Goal: Information Seeking & Learning: Compare options

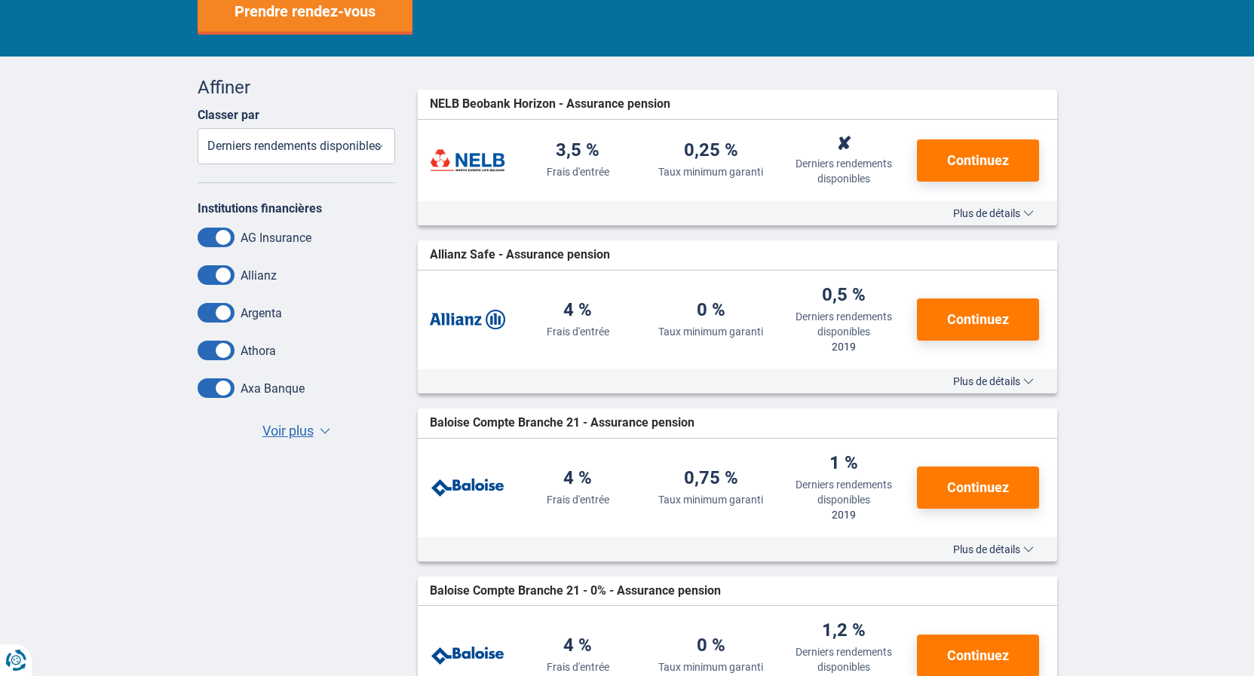
scroll to position [308, 0]
click at [277, 436] on span "Voir plus" at bounding box center [287, 431] width 51 height 20
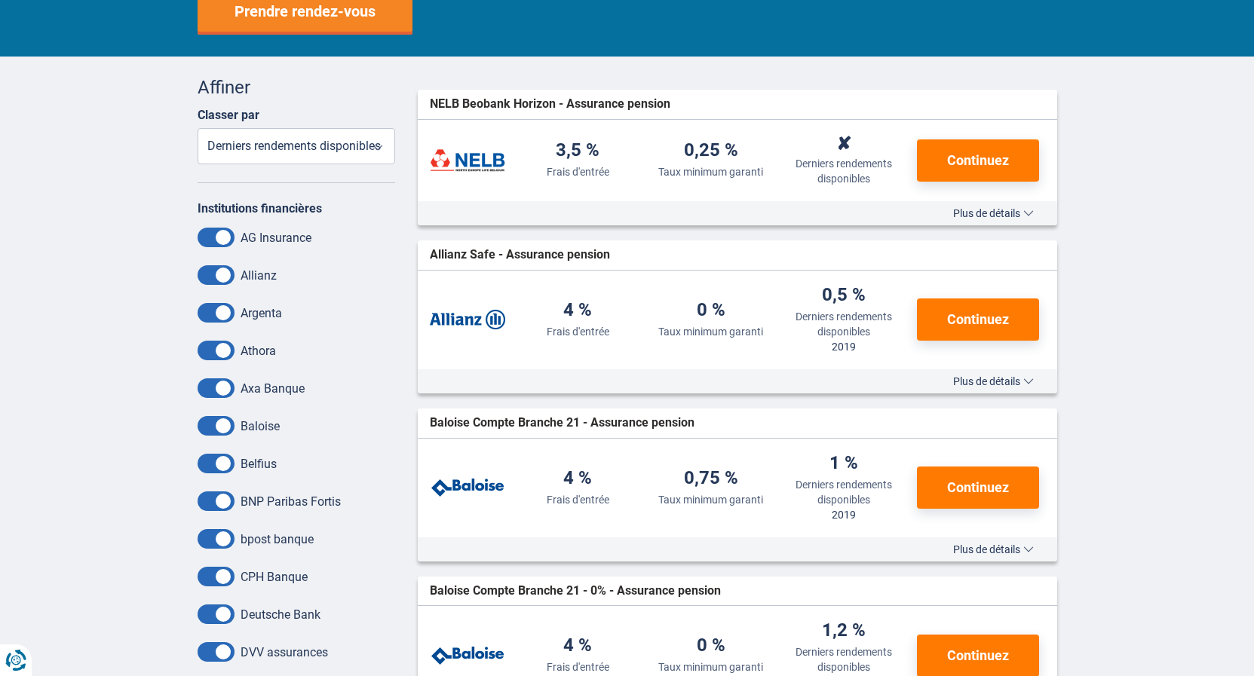
click at [215, 235] on span at bounding box center [215, 238] width 37 height 20
click at [0, 0] on input "checkbox" at bounding box center [0, 0] width 0 height 0
click at [220, 270] on span at bounding box center [215, 275] width 37 height 20
click at [0, 0] on input "checkbox" at bounding box center [0, 0] width 0 height 0
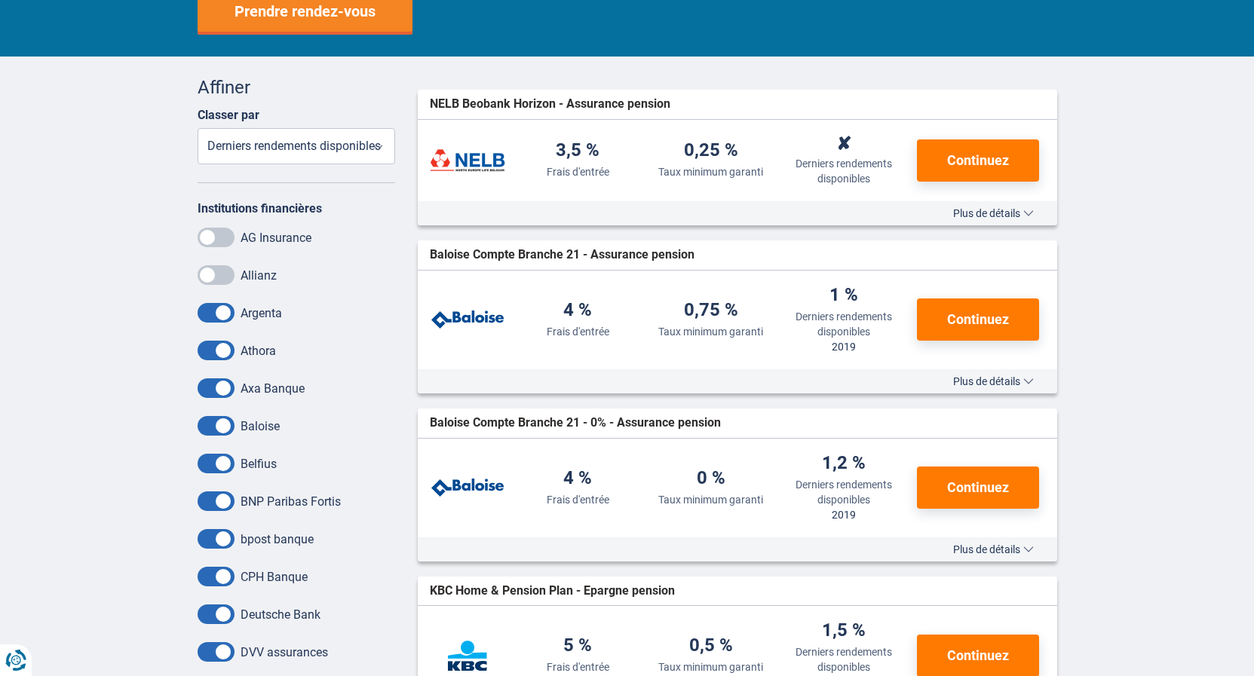
click at [222, 312] on span at bounding box center [215, 313] width 37 height 20
click at [0, 0] on input "checkbox" at bounding box center [0, 0] width 0 height 0
click at [220, 353] on span at bounding box center [215, 351] width 37 height 20
click at [0, 0] on input "checkbox" at bounding box center [0, 0] width 0 height 0
click at [206, 390] on span at bounding box center [215, 388] width 37 height 20
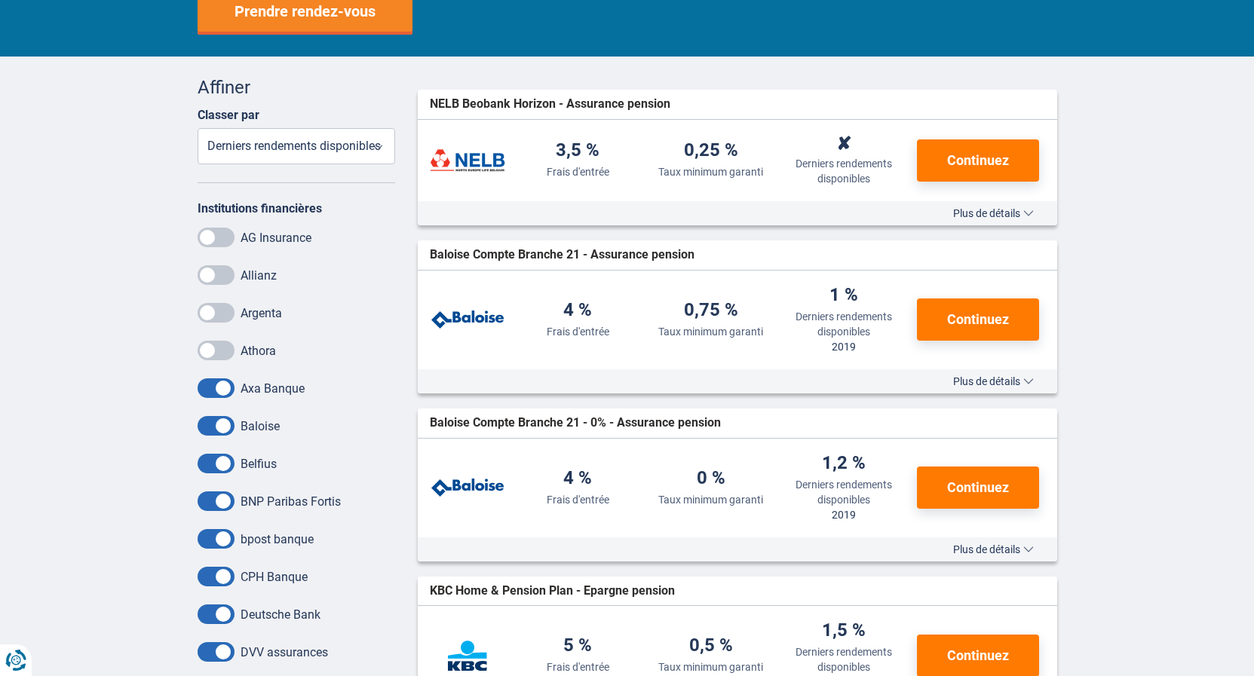
click at [0, 0] on input "checkbox" at bounding box center [0, 0] width 0 height 0
click at [215, 426] on span at bounding box center [215, 426] width 37 height 20
click at [0, 0] on input "checkbox" at bounding box center [0, 0] width 0 height 0
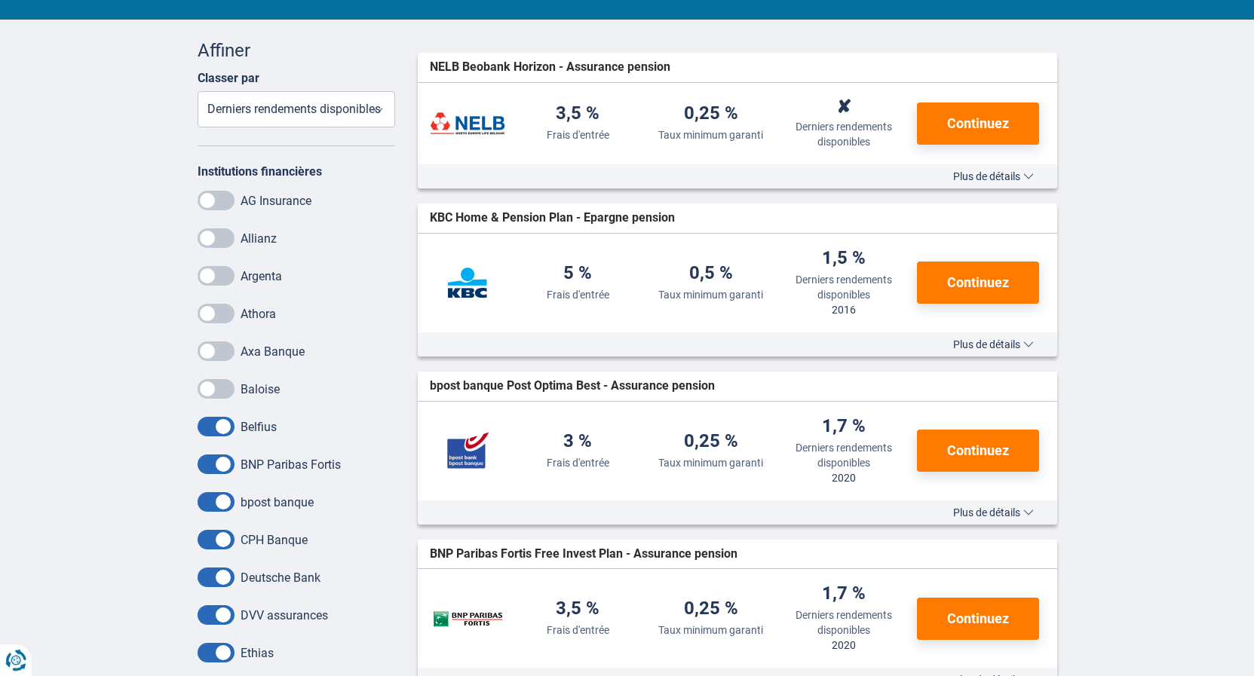
scroll to position [384, 0]
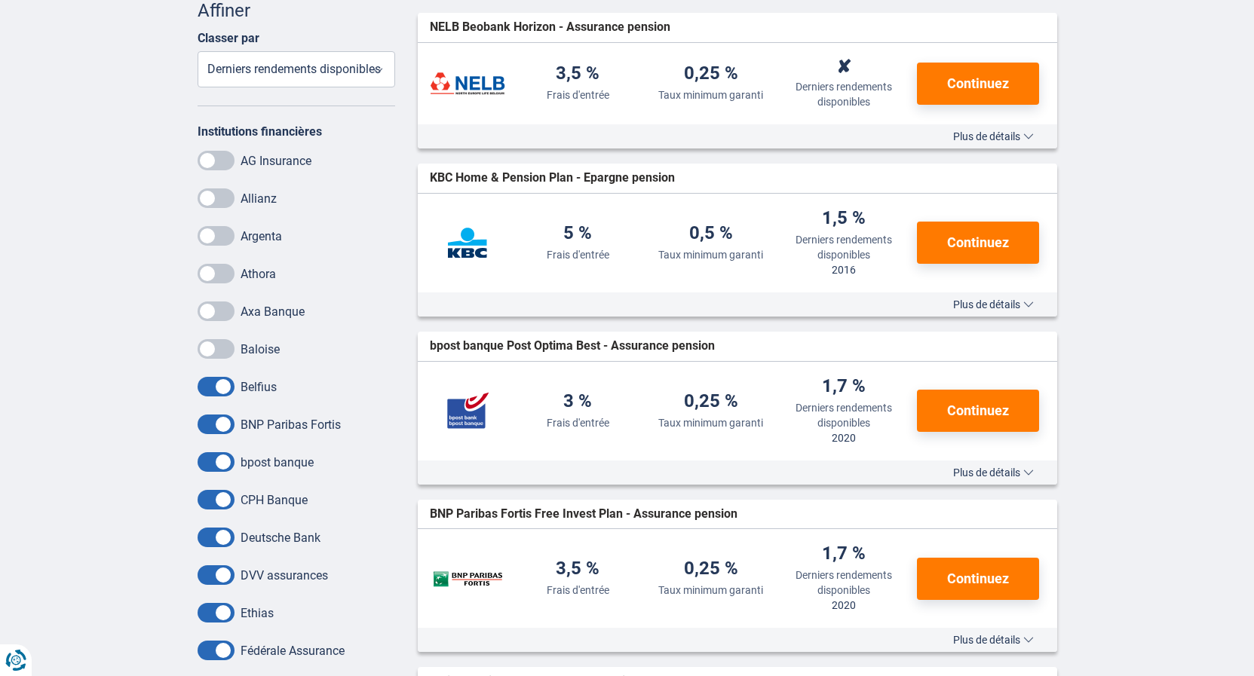
click at [207, 390] on span at bounding box center [215, 387] width 37 height 20
click at [0, 0] on input "checkbox" at bounding box center [0, 0] width 0 height 0
click at [216, 464] on span at bounding box center [215, 462] width 37 height 20
click at [0, 0] on input "checkbox" at bounding box center [0, 0] width 0 height 0
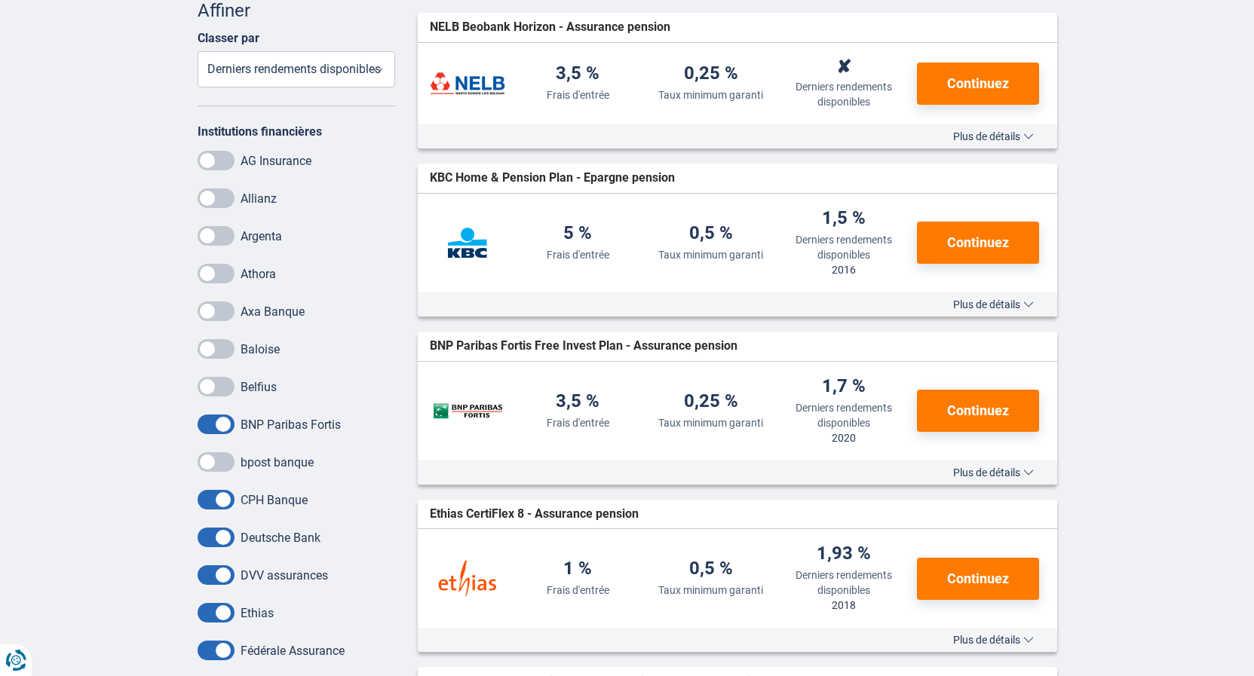
click at [214, 499] on span at bounding box center [215, 500] width 37 height 20
click at [0, 0] on input "checkbox" at bounding box center [0, 0] width 0 height 0
click at [216, 546] on span at bounding box center [215, 538] width 37 height 20
click at [0, 0] on input "checkbox" at bounding box center [0, 0] width 0 height 0
click at [213, 573] on span at bounding box center [215, 575] width 37 height 20
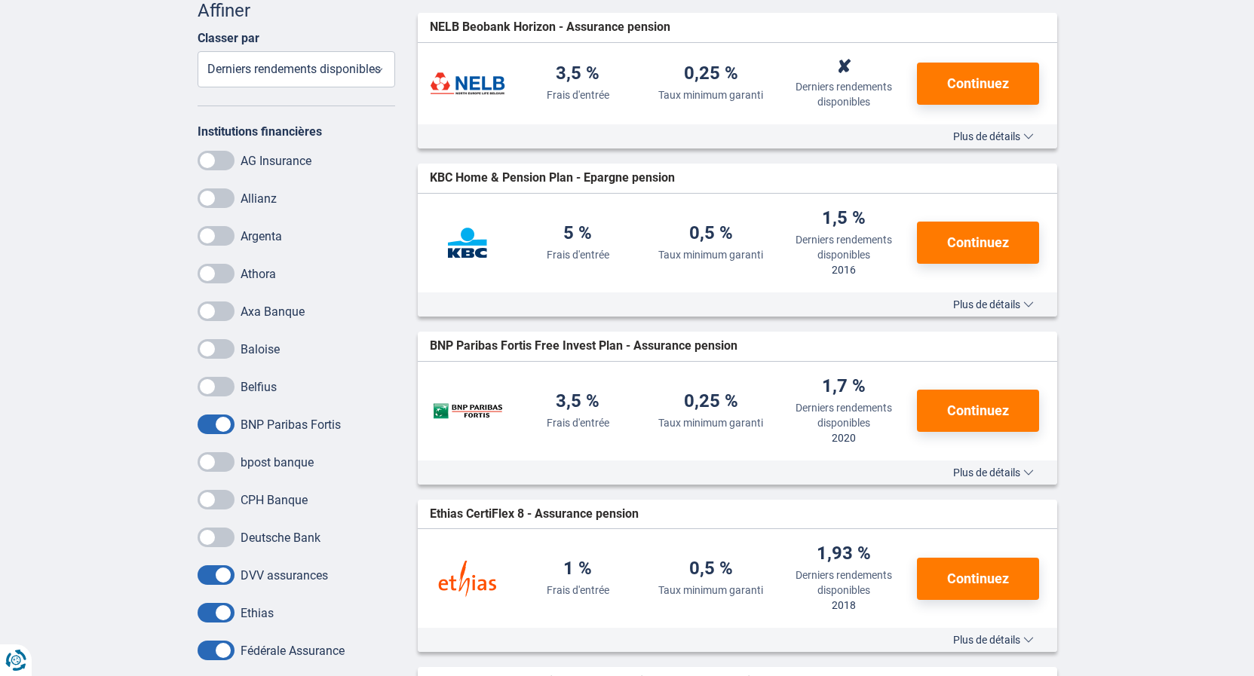
click at [0, 0] on input "checkbox" at bounding box center [0, 0] width 0 height 0
click at [212, 608] on span at bounding box center [215, 613] width 37 height 20
click at [0, 0] on input "checkbox" at bounding box center [0, 0] width 0 height 0
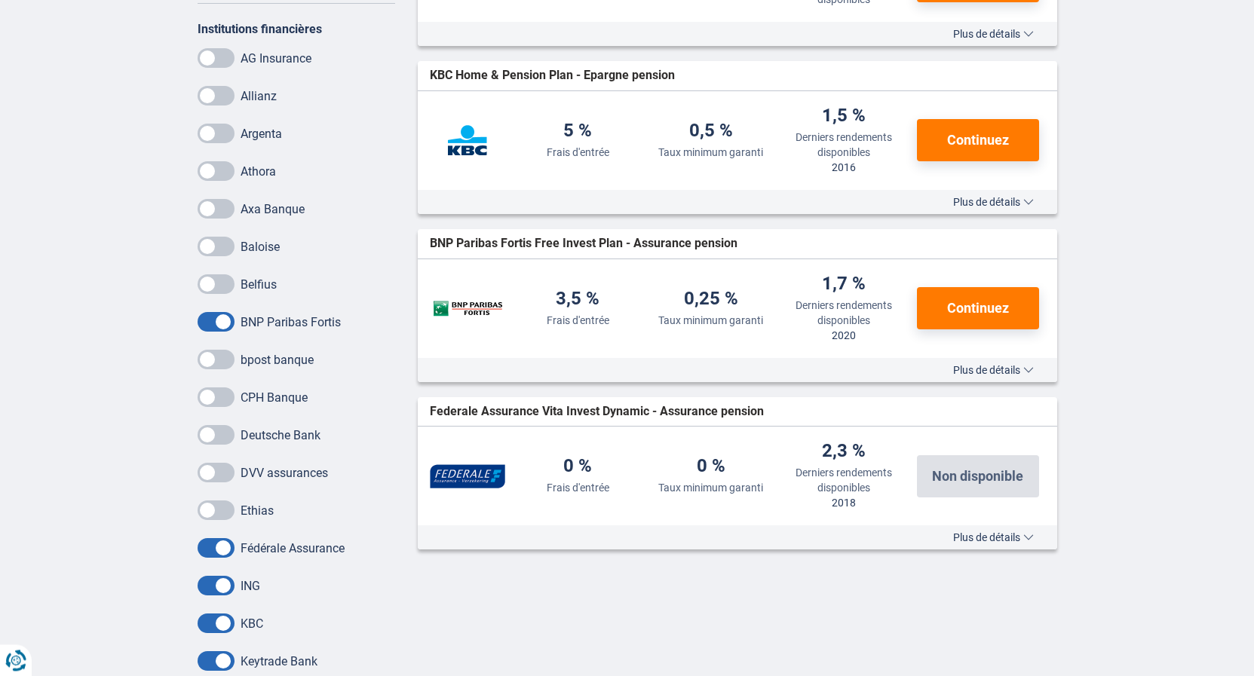
scroll to position [538, 0]
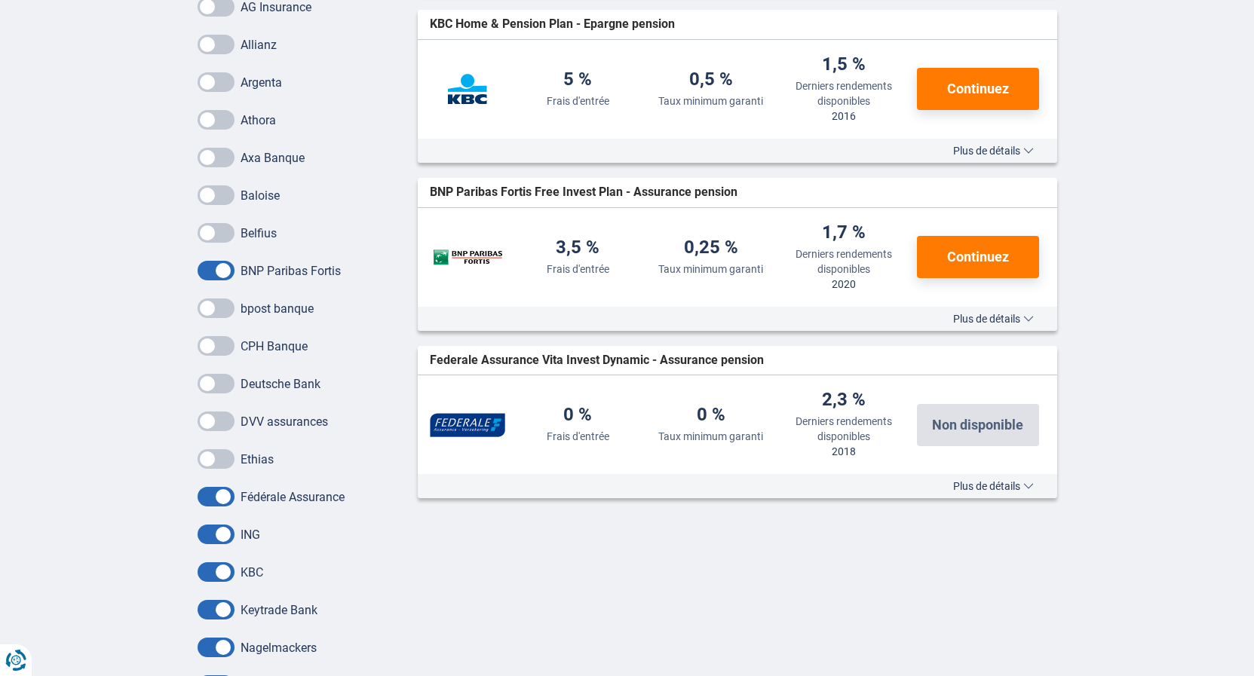
click at [220, 490] on span at bounding box center [215, 497] width 37 height 20
click at [0, 0] on input "checkbox" at bounding box center [0, 0] width 0 height 0
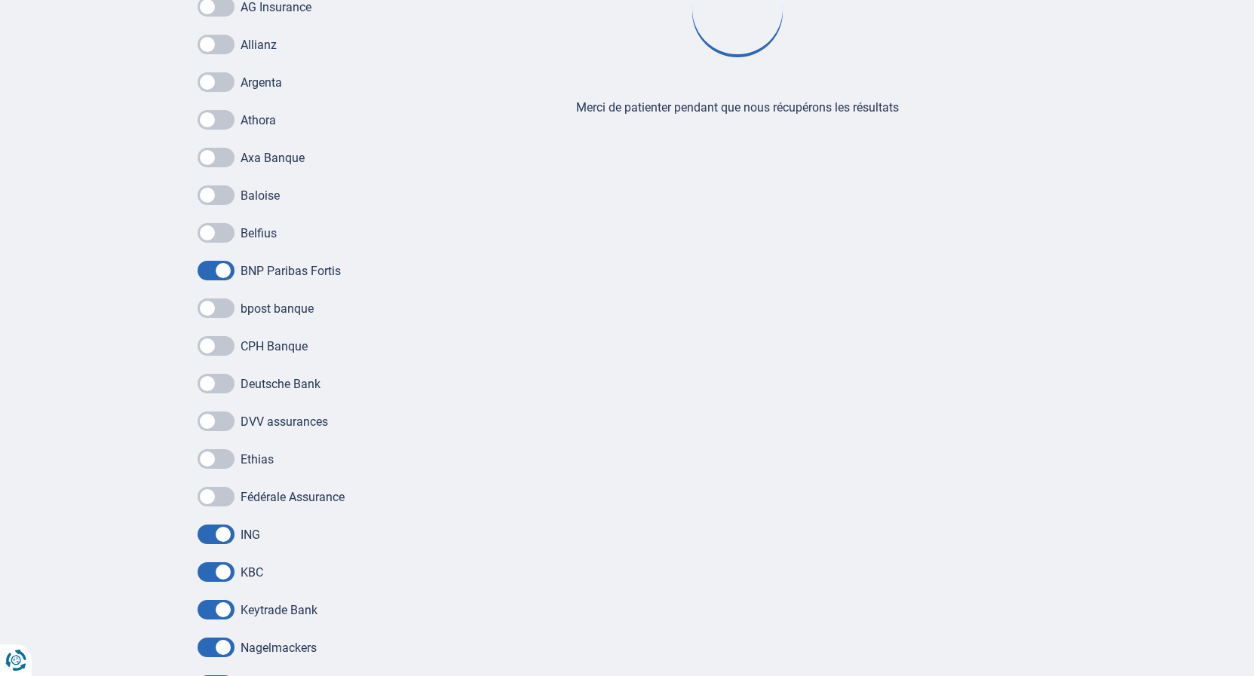
click at [219, 551] on div "Baloise Belfius BNP Paribas Fortis bpost banque CPH Banque Deutsche Bank DVV as…" at bounding box center [296, 477] width 198 height 585
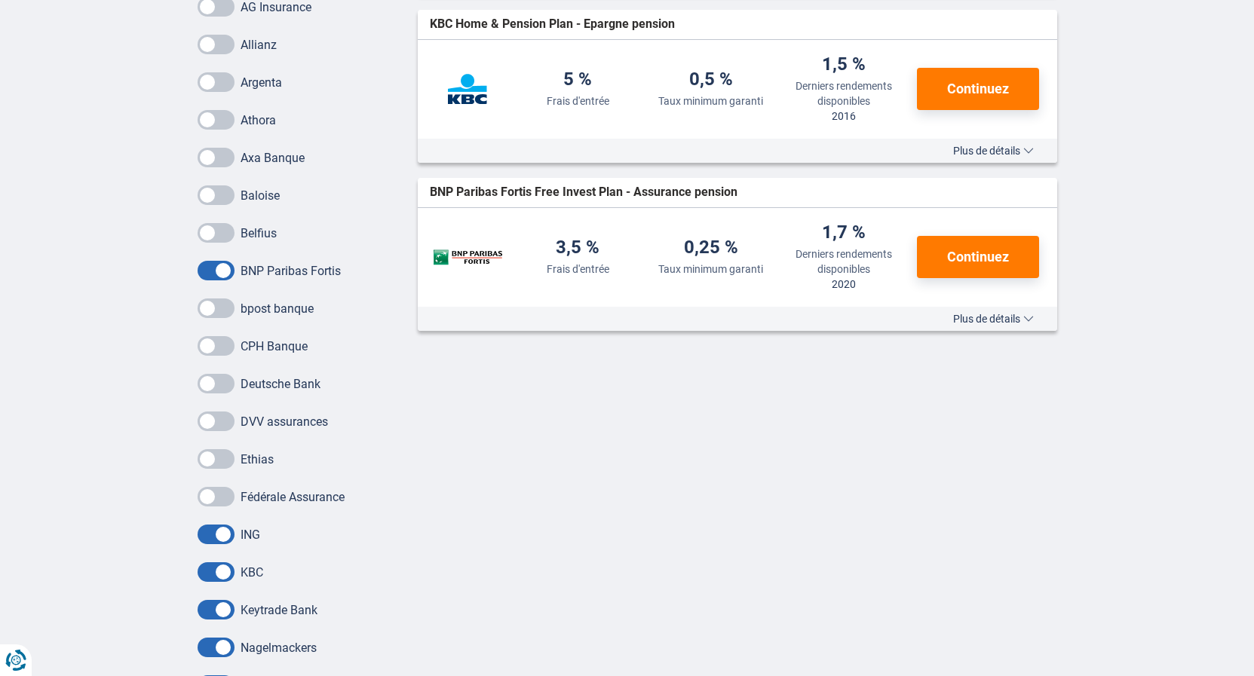
click at [217, 542] on span at bounding box center [215, 535] width 37 height 20
click at [0, 0] on input "checkbox" at bounding box center [0, 0] width 0 height 0
click at [217, 567] on span at bounding box center [215, 572] width 37 height 20
click at [0, 0] on input "checkbox" at bounding box center [0, 0] width 0 height 0
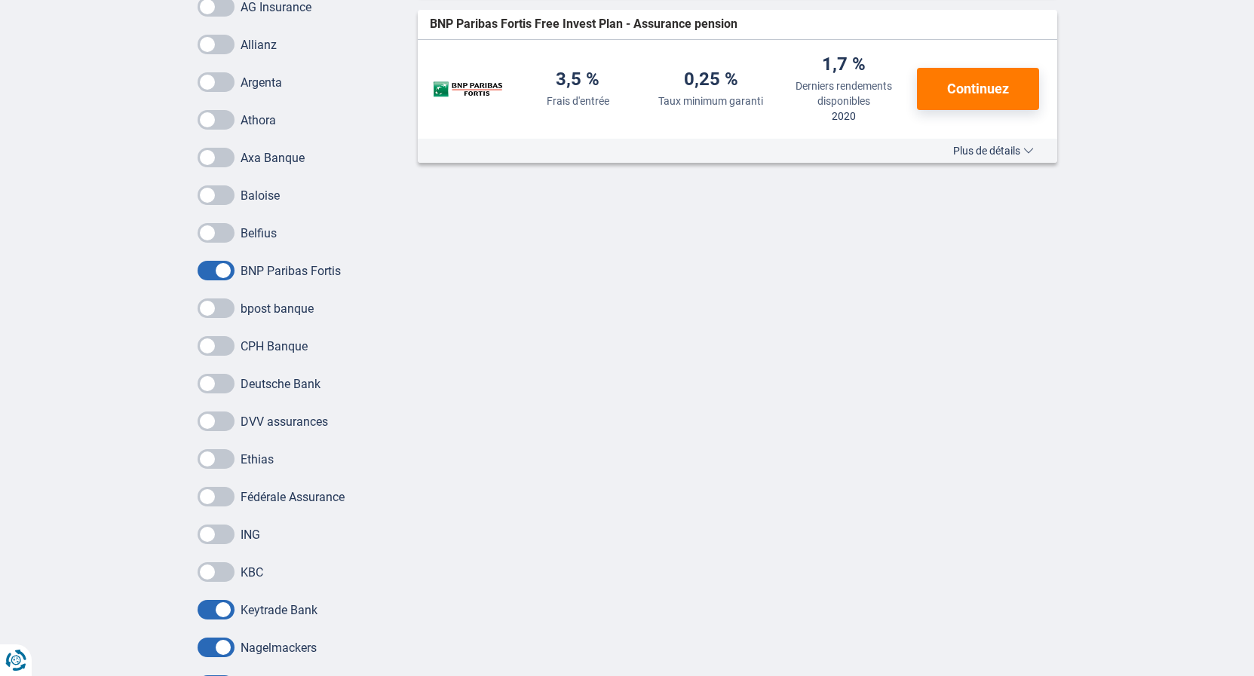
click at [222, 623] on div "Baloise Belfius BNP Paribas Fortis bpost banque CPH Banque Deutsche Bank DVV as…" at bounding box center [296, 477] width 198 height 585
click at [220, 613] on span at bounding box center [215, 610] width 37 height 20
click at [0, 0] on input "checkbox" at bounding box center [0, 0] width 0 height 0
click at [222, 646] on span at bounding box center [215, 648] width 37 height 20
click at [0, 0] on input "checkbox" at bounding box center [0, 0] width 0 height 0
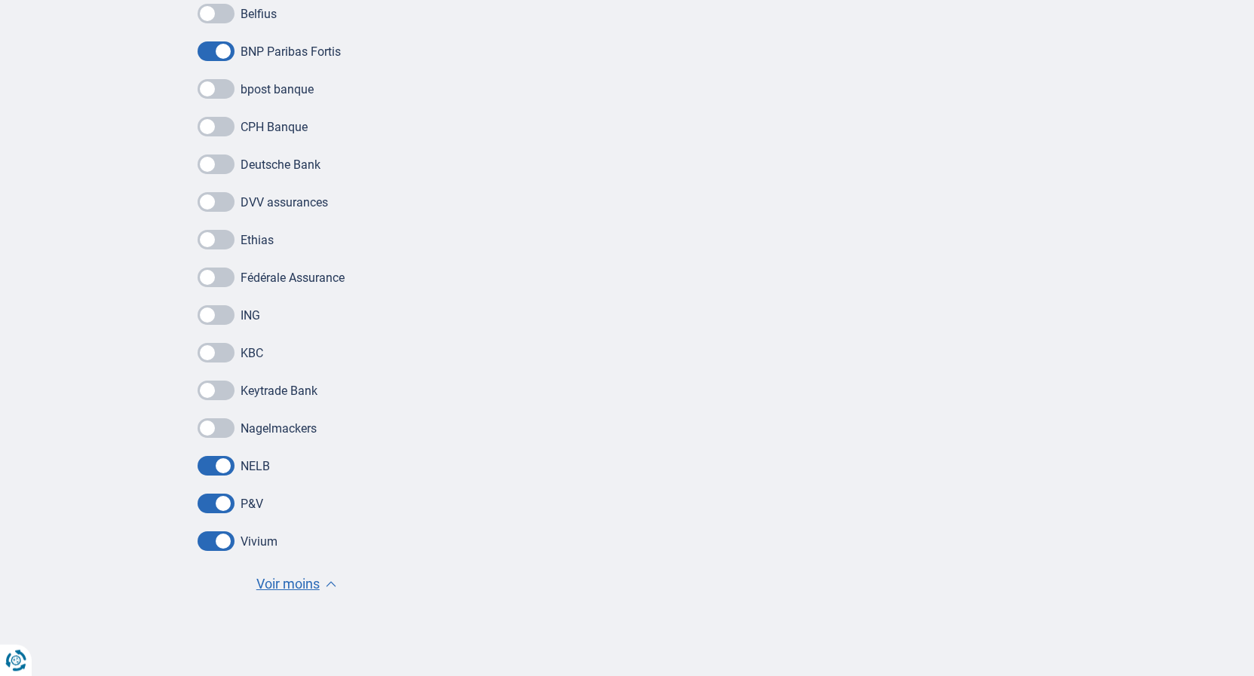
scroll to position [769, 0]
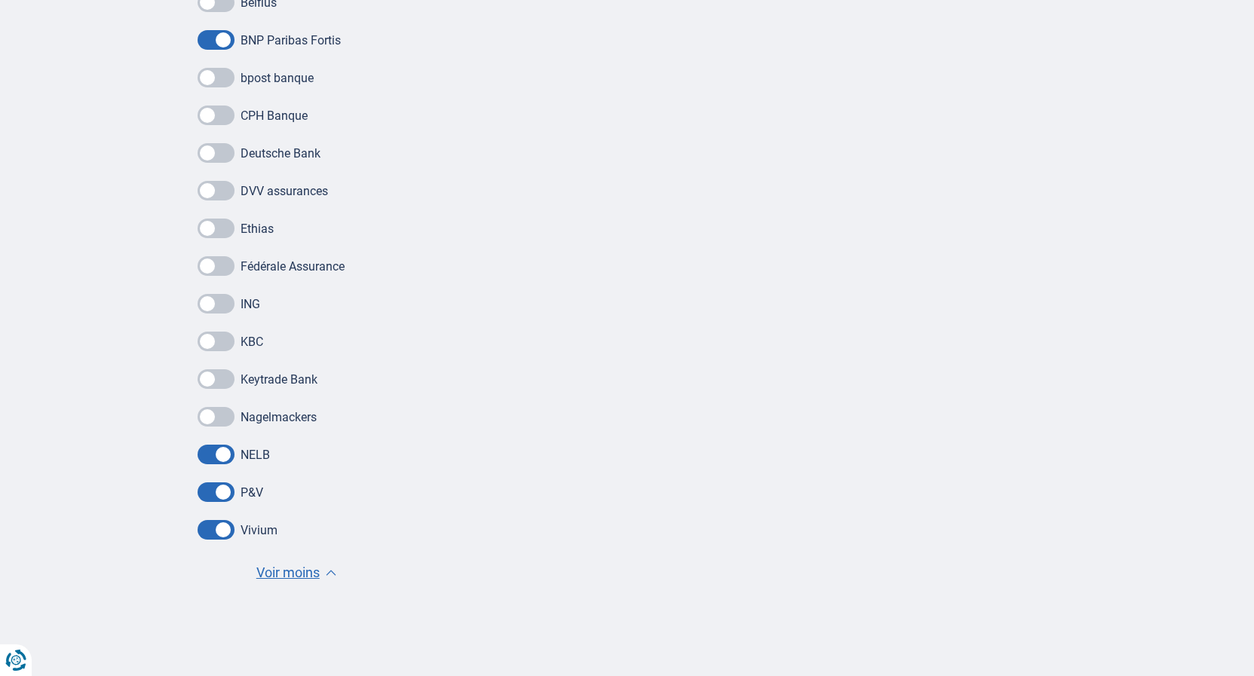
click at [216, 453] on span at bounding box center [215, 455] width 37 height 20
click at [0, 0] on input "checkbox" at bounding box center [0, 0] width 0 height 0
click at [215, 488] on span at bounding box center [215, 492] width 37 height 20
click at [0, 0] on input "checkbox" at bounding box center [0, 0] width 0 height 0
click at [221, 530] on span at bounding box center [215, 530] width 37 height 20
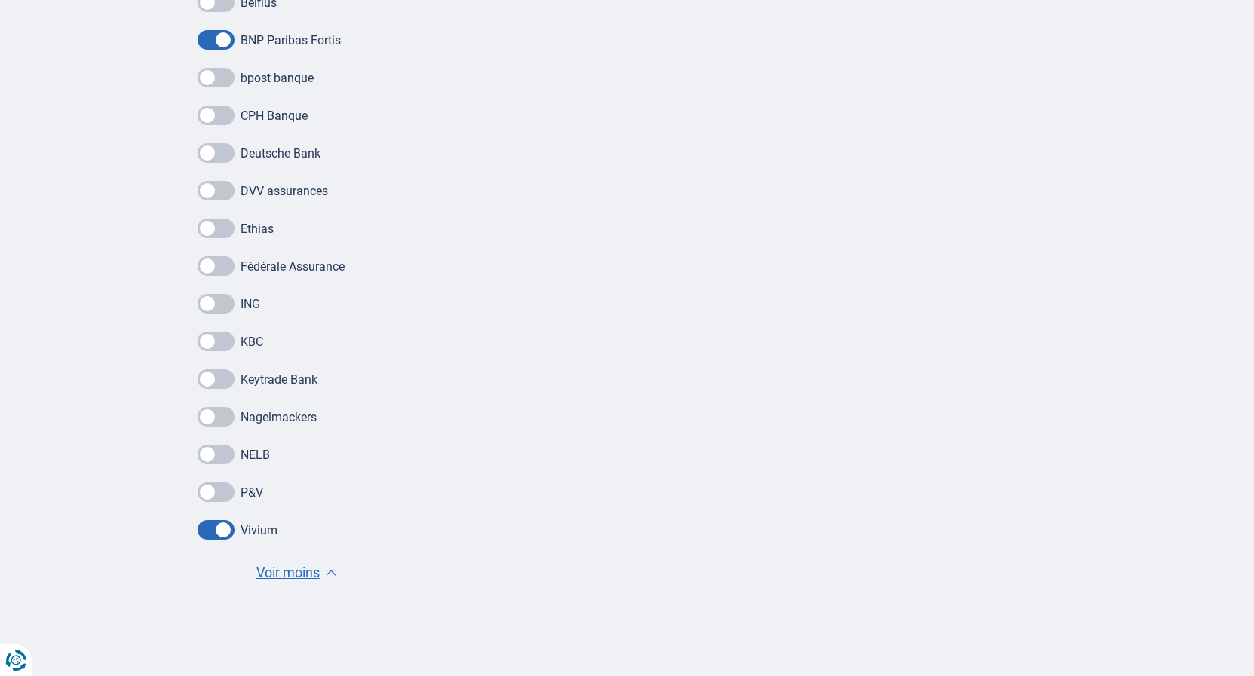
click at [0, 0] on input "checkbox" at bounding box center [0, 0] width 0 height 0
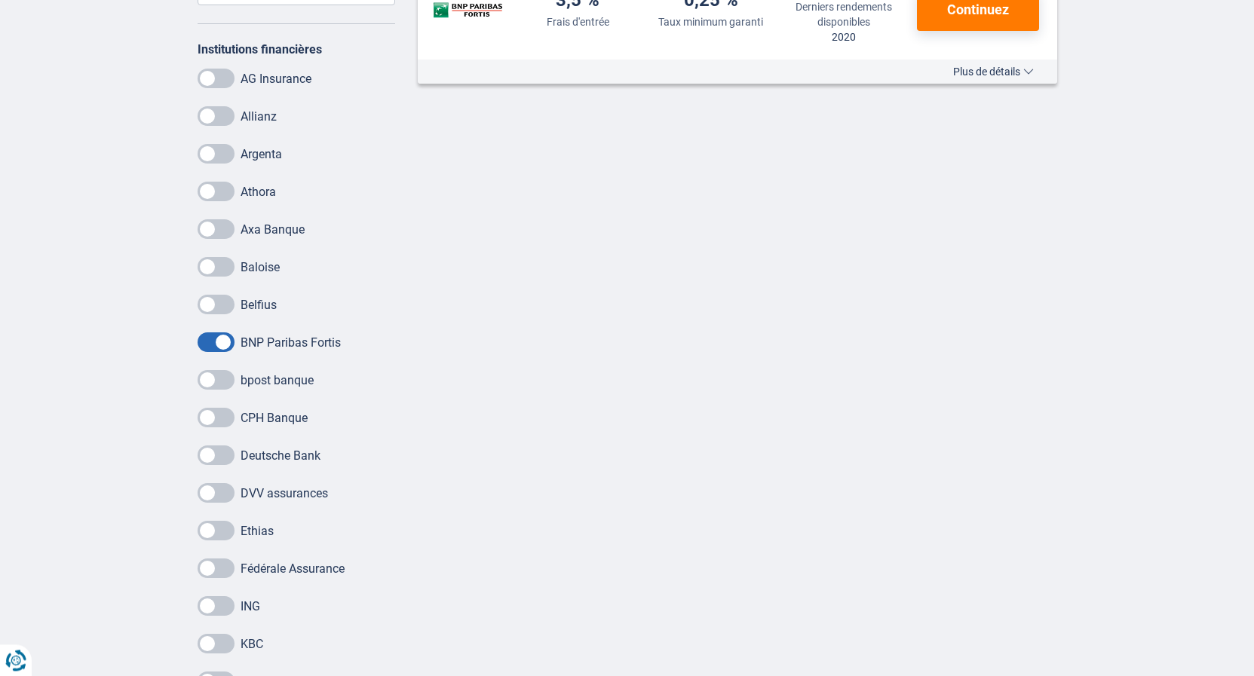
scroll to position [461, 0]
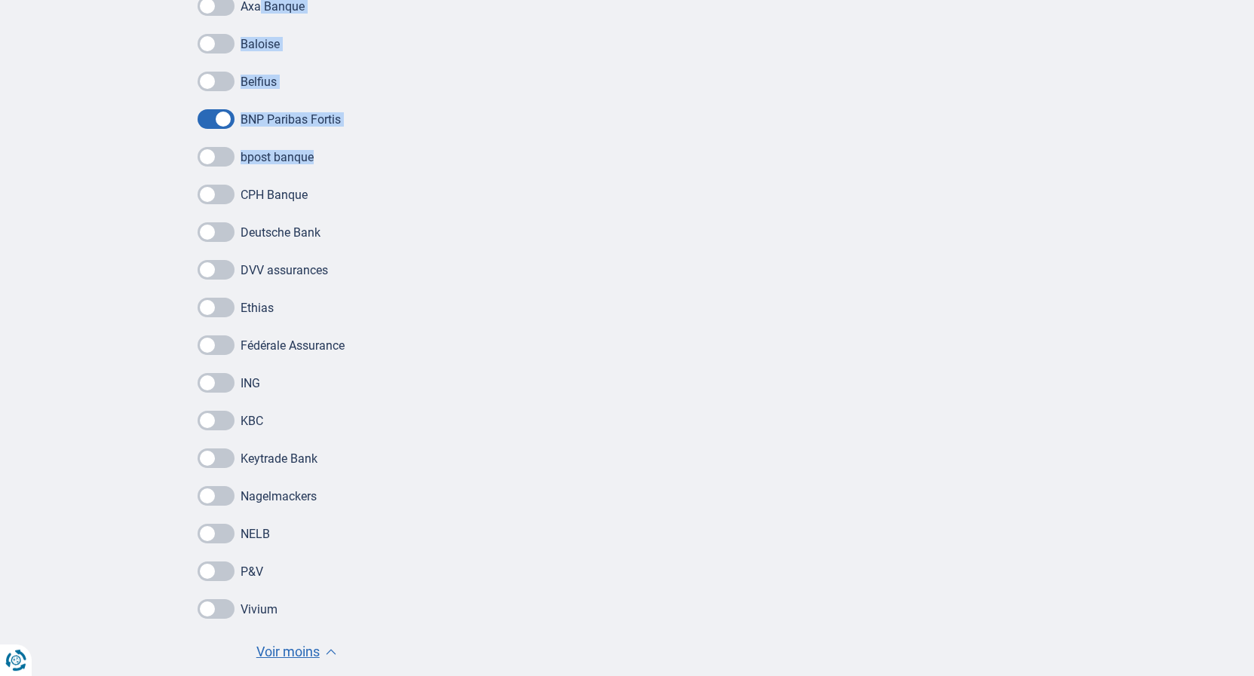
drag, startPoint x: 262, startPoint y: 221, endPoint x: 338, endPoint y: 377, distance: 173.9
click at [338, 377] on div "Institutions financières AG Insurance Allianz [GEOGRAPHIC_DATA] Athora Axa Banq…" at bounding box center [296, 240] width 198 height 843
drag, startPoint x: 338, startPoint y: 377, endPoint x: 336, endPoint y: 402, distance: 25.0
click at [336, 401] on div "Baloise Belfius BNP Paribas Fortis bpost banque CPH Banque Deutsche Bank DVV as…" at bounding box center [296, 324] width 198 height 585
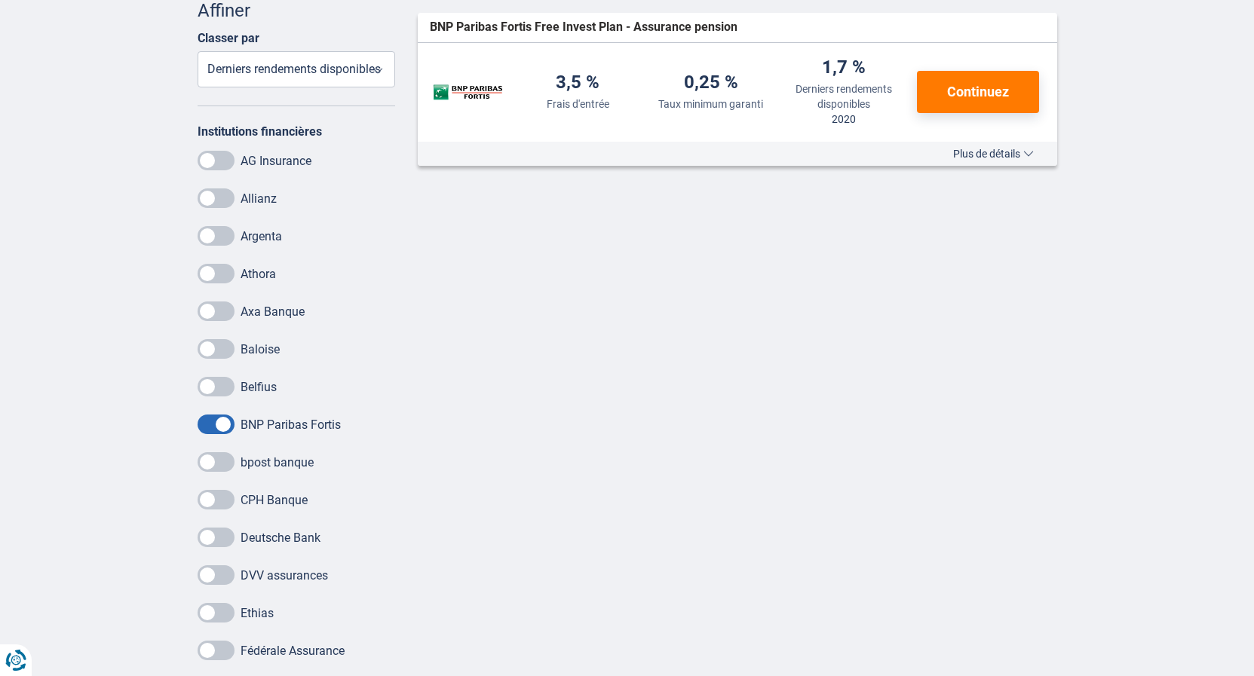
scroll to position [77, 0]
